Goal: Browse casually

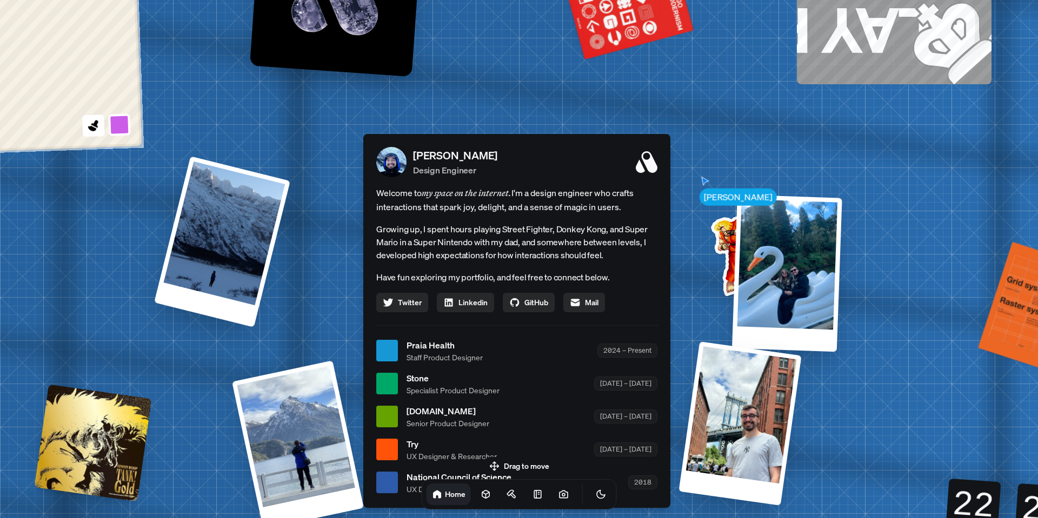
drag, startPoint x: 821, startPoint y: 197, endPoint x: 790, endPoint y: 234, distance: 48.4
click at [788, 240] on div at bounding box center [787, 273] width 110 height 157
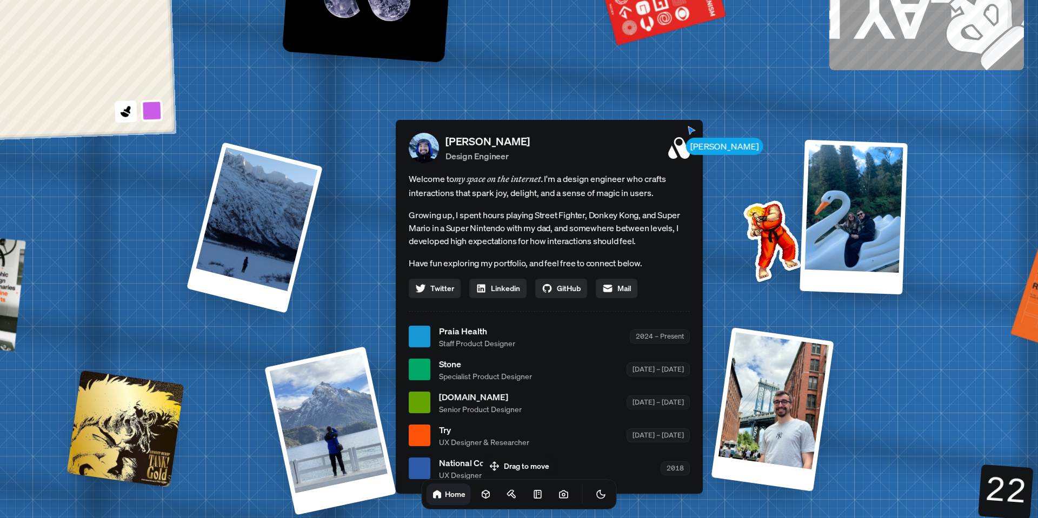
drag, startPoint x: 645, startPoint y: 147, endPoint x: 687, endPoint y: 130, distance: 44.7
click at [687, 133] on div "[PERSON_NAME] Design Engineer" at bounding box center [567, 147] width 244 height 29
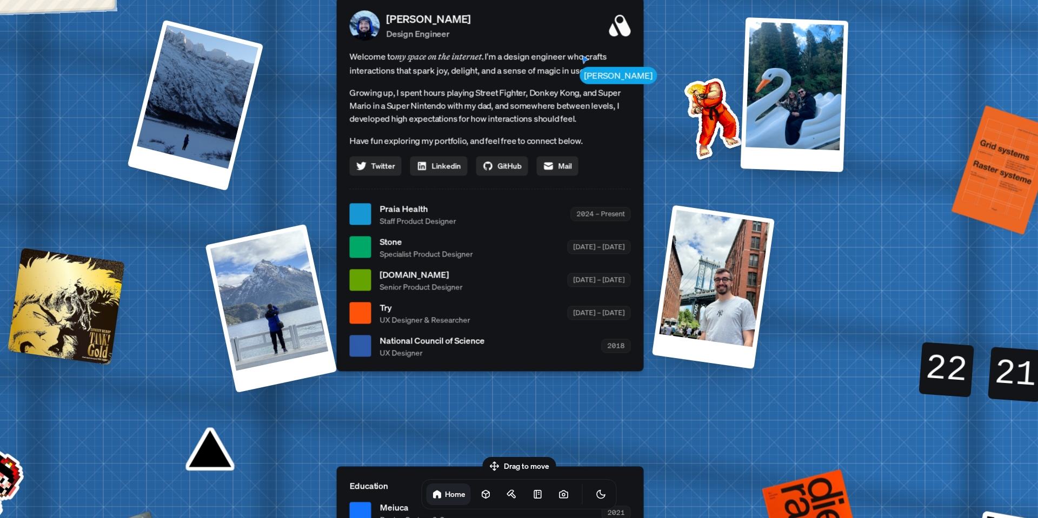
drag, startPoint x: 693, startPoint y: 131, endPoint x: 628, endPoint y: 9, distance: 138.1
click at [625, 11] on div "[PERSON_NAME] Design Engineer" at bounding box center [508, 25] width 244 height 29
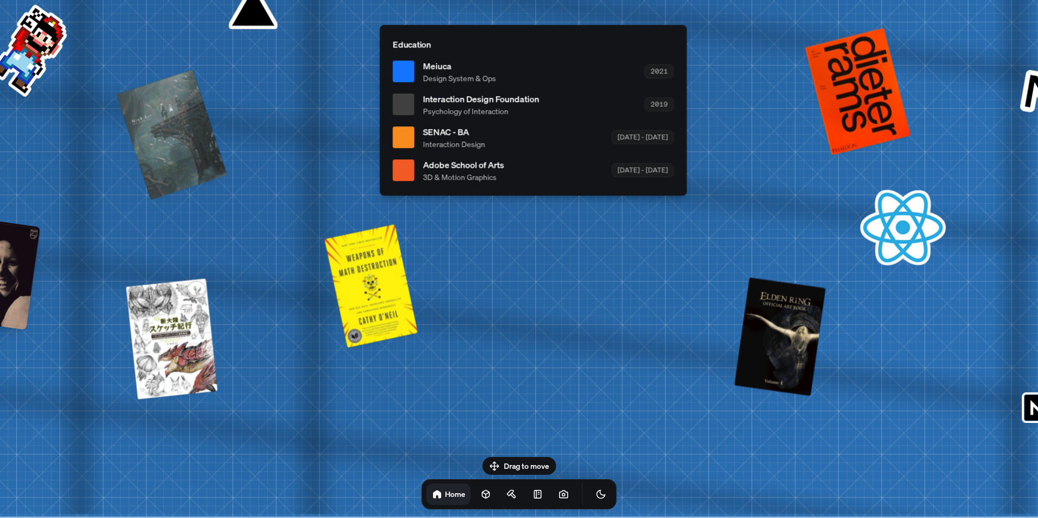
drag, startPoint x: 588, startPoint y: 285, endPoint x: 757, endPoint y: 185, distance: 196.3
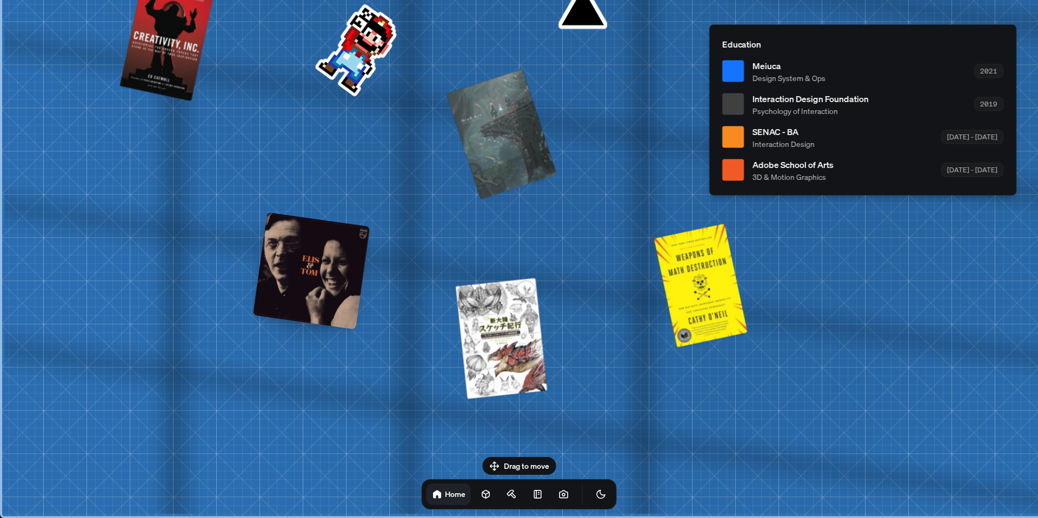
drag, startPoint x: 548, startPoint y: 232, endPoint x: 511, endPoint y: 123, distance: 114.5
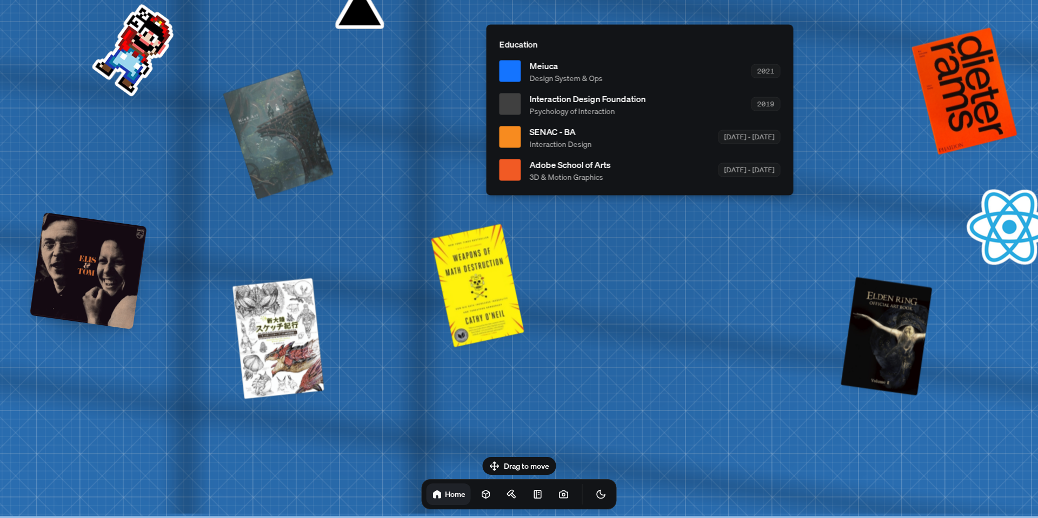
drag, startPoint x: 741, startPoint y: 262, endPoint x: 556, endPoint y: 223, distance: 189.5
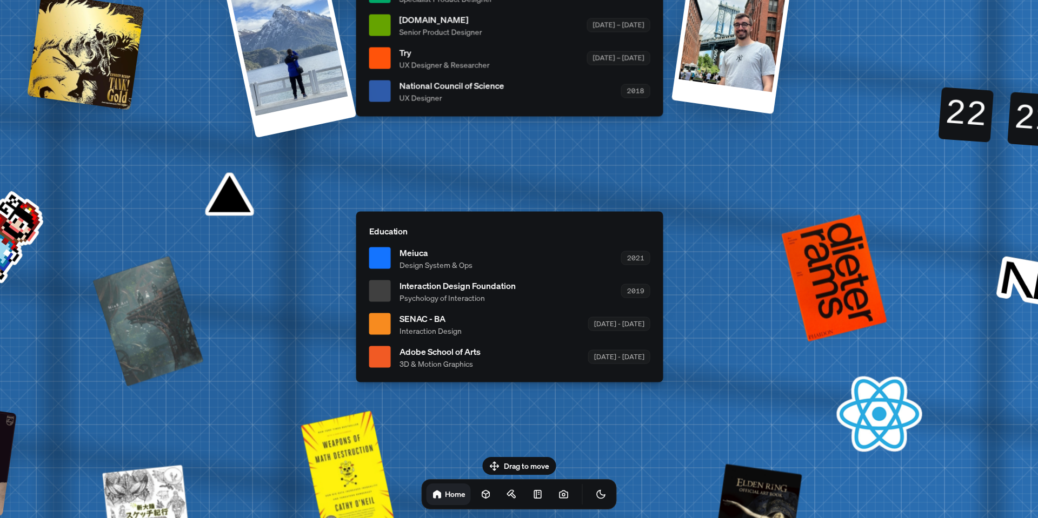
drag, startPoint x: 590, startPoint y: 200, endPoint x: 596, endPoint y: 407, distance: 207.1
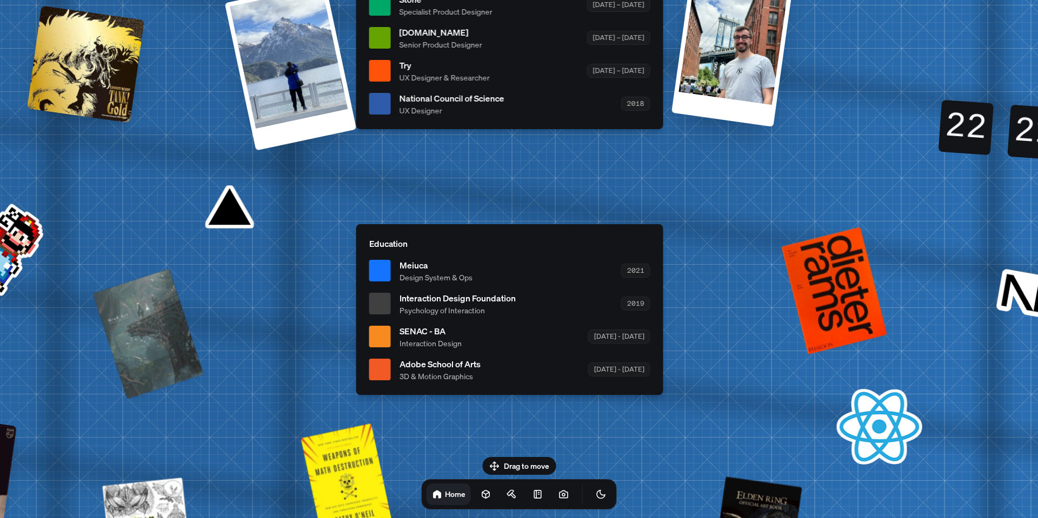
drag, startPoint x: 587, startPoint y: 176, endPoint x: 622, endPoint y: 420, distance: 246.3
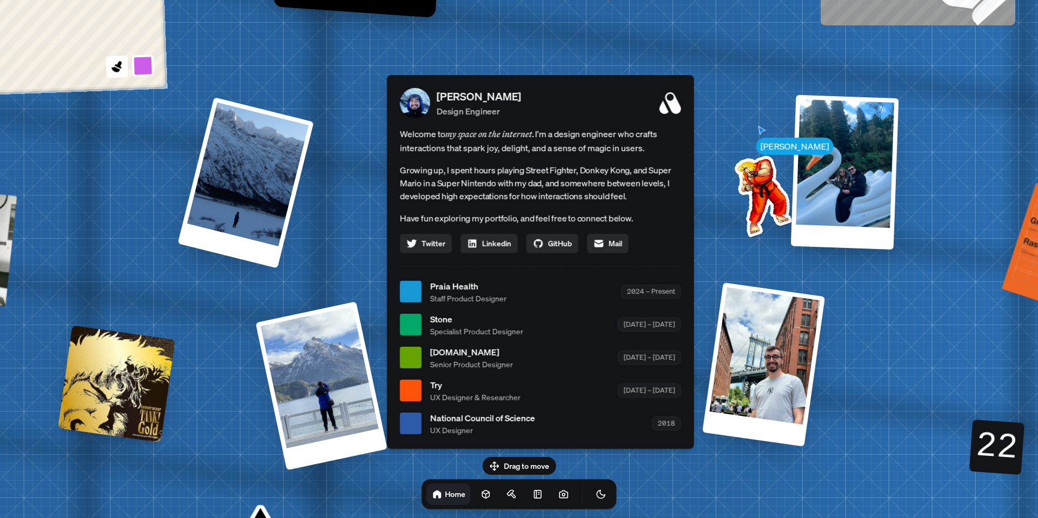
drag, startPoint x: 620, startPoint y: 267, endPoint x: 613, endPoint y: 423, distance: 156.9
click at [613, 267] on div at bounding box center [540, 266] width 281 height 1
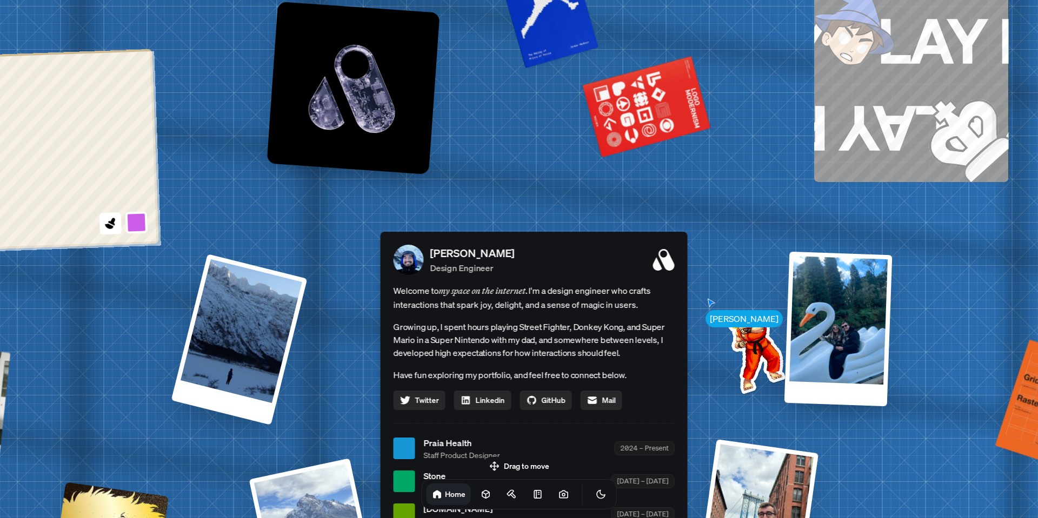
drag, startPoint x: 680, startPoint y: 197, endPoint x: 592, endPoint y: 424, distance: 243.5
click at [592, 422] on div "[PERSON_NAME] [PERSON_NAME] Design Engineer Welcome to my space on the internet…" at bounding box center [536, 449] width 1617 height 1416
